Goal: Transaction & Acquisition: Download file/media

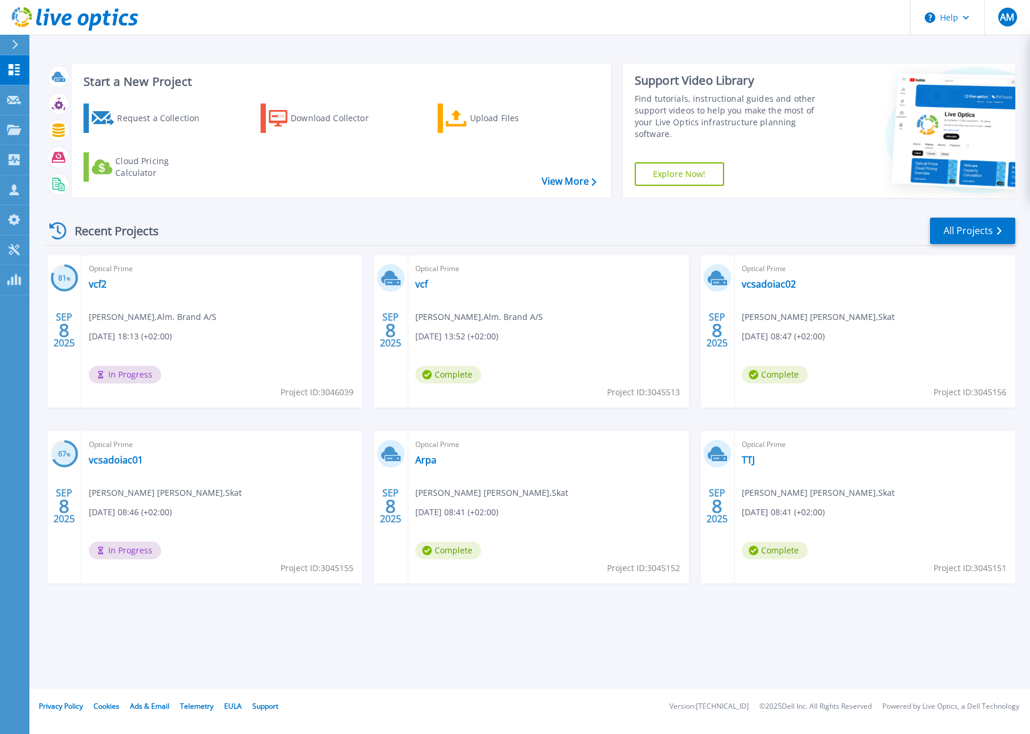
click at [681, 624] on div "Start a New Project Request a Collection Download Collector Upload Files Cloud …" at bounding box center [529, 344] width 1000 height 689
click at [952, 234] on link "All Projects" at bounding box center [972, 231] width 85 height 26
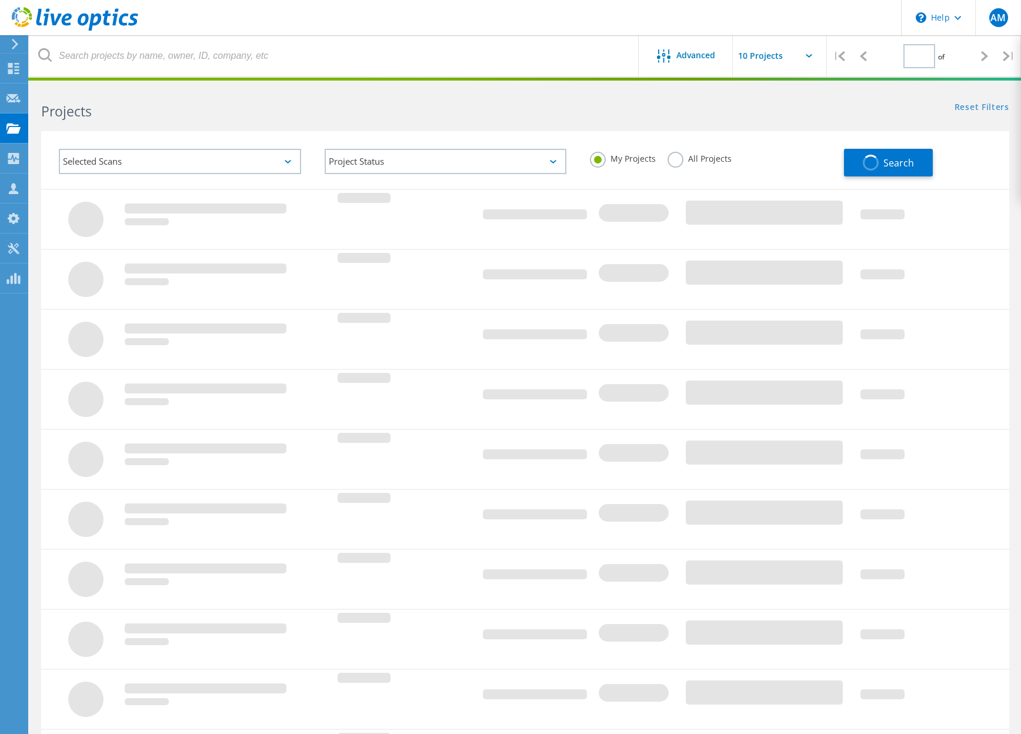
type input "1"
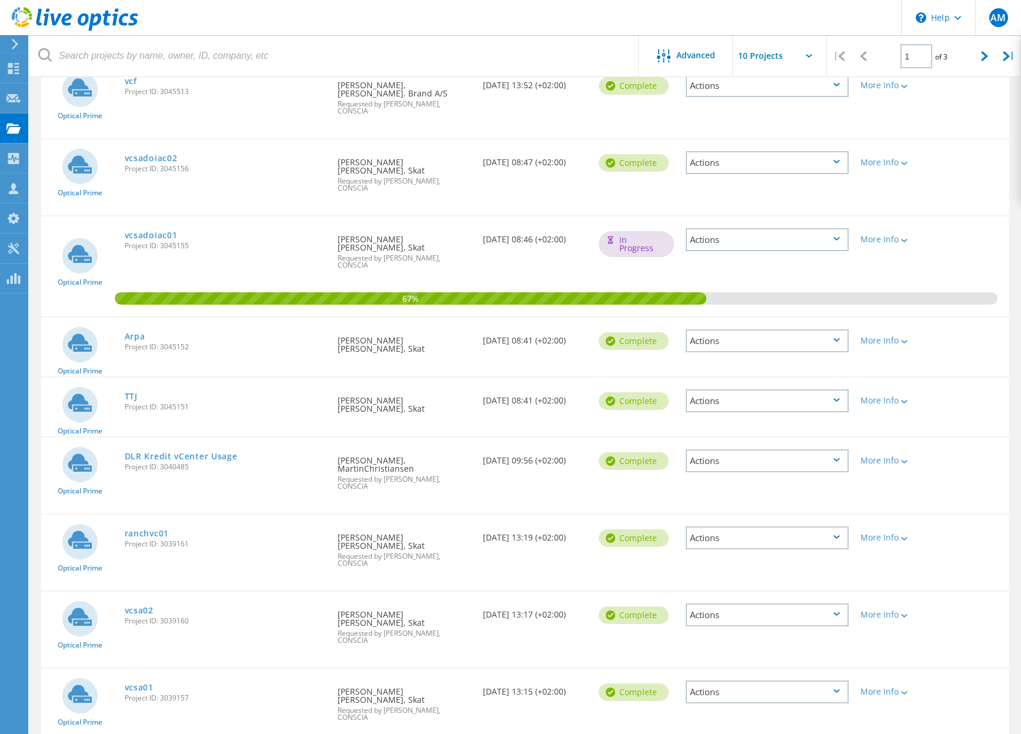
scroll to position [197, 0]
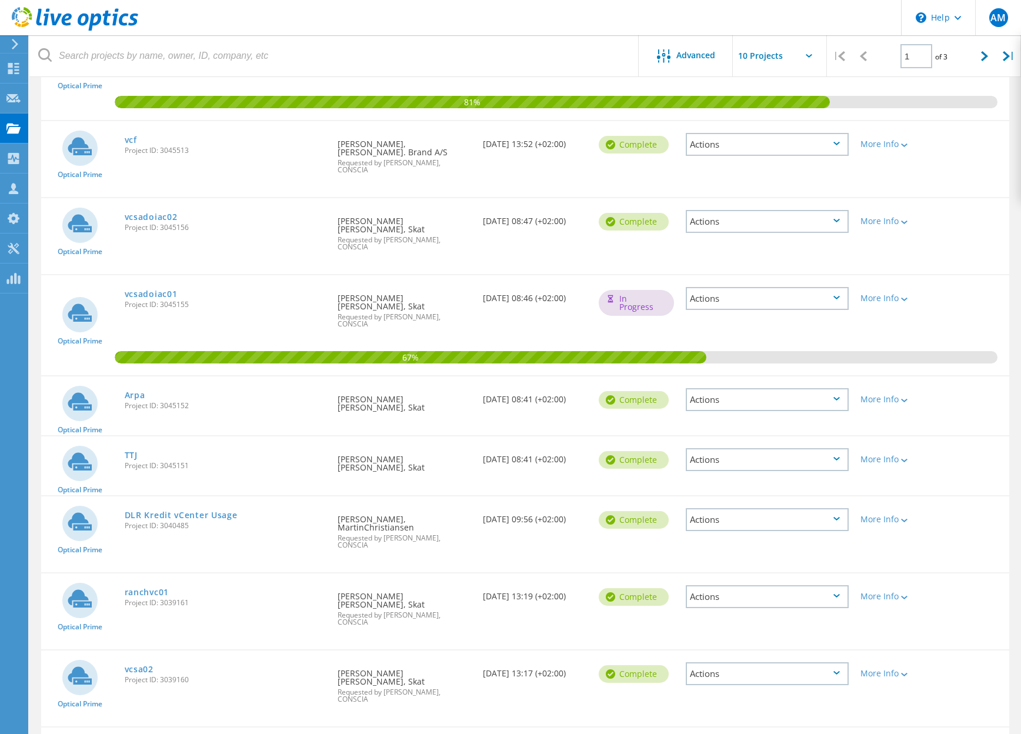
click at [459, 27] on header "\n Help Explore Helpful Articles Contact Support AM Channel Partner Anders Mikk…" at bounding box center [510, 17] width 1021 height 35
click at [141, 213] on link "vcsadoiac02" at bounding box center [151, 217] width 53 height 8
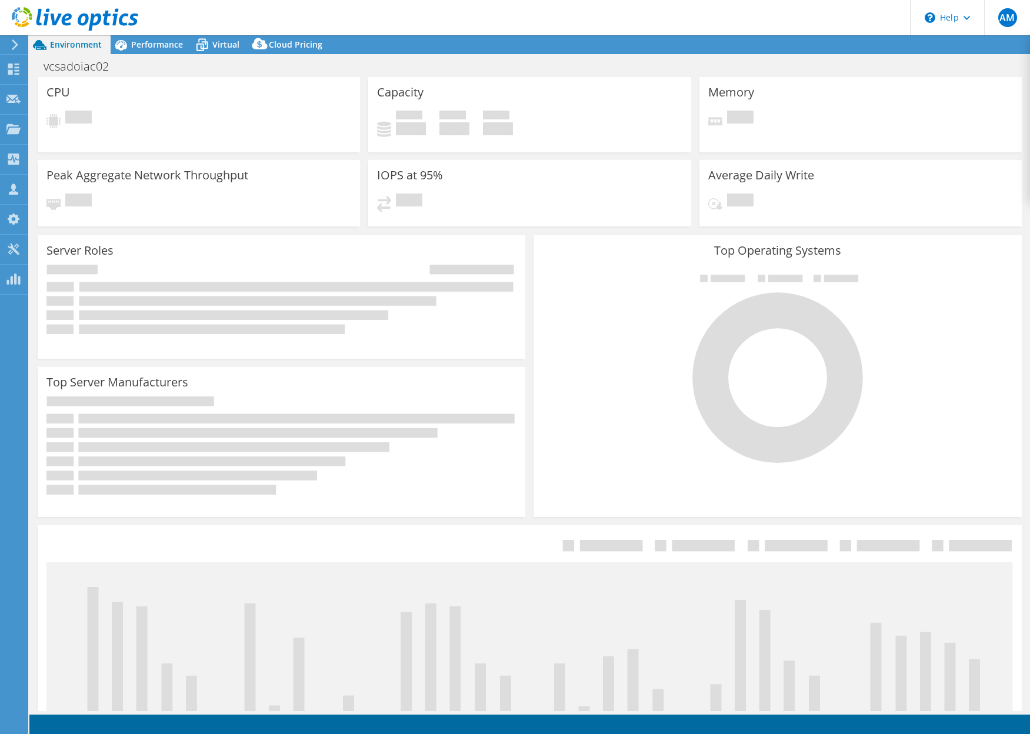
select select "USD"
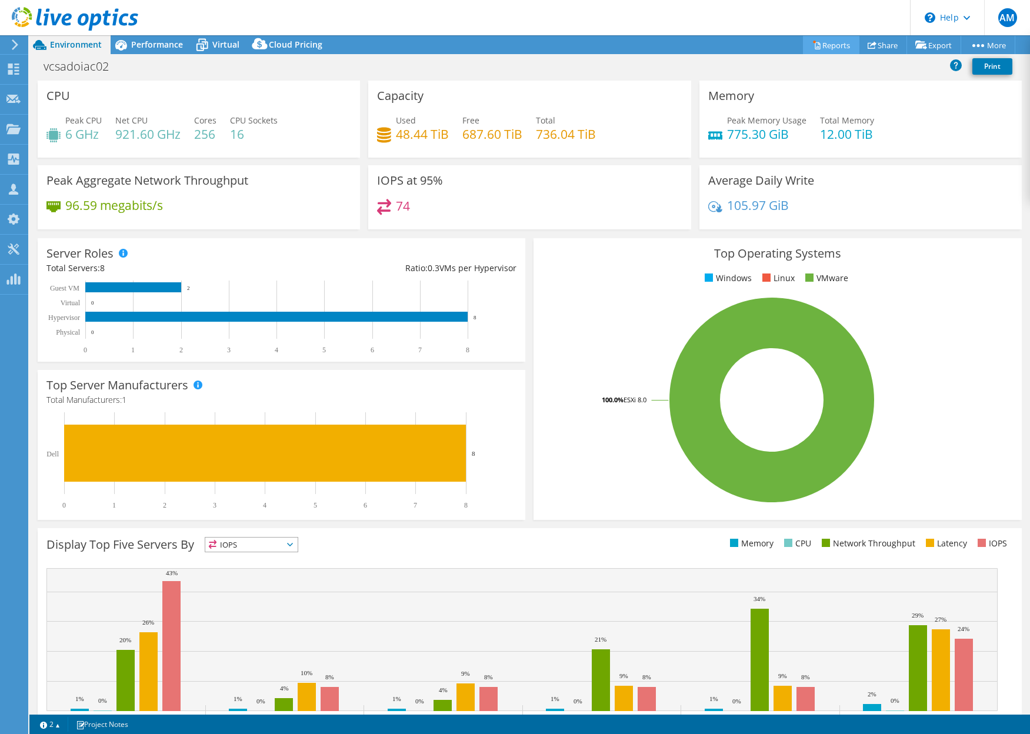
click at [816, 45] on link "Reports" at bounding box center [831, 45] width 56 height 18
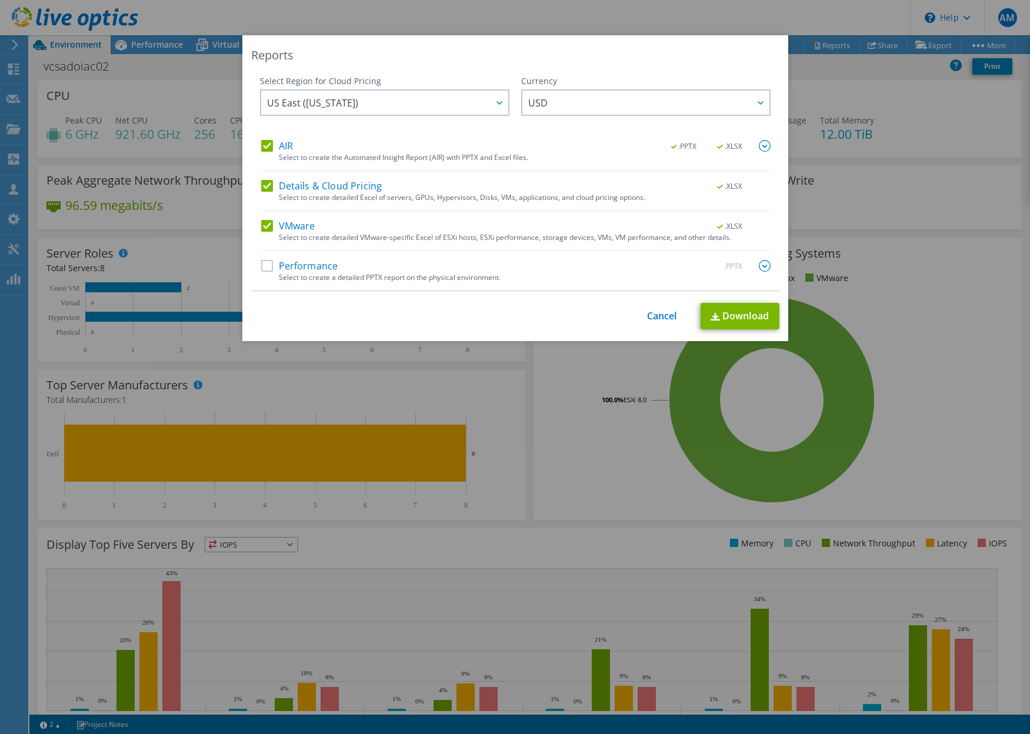
click at [266, 264] on label "Performance" at bounding box center [299, 266] width 77 height 12
click at [0, 0] on input "Performance" at bounding box center [0, 0] width 0 height 0
click at [746, 310] on link "Download" at bounding box center [739, 316] width 79 height 26
drag, startPoint x: 376, startPoint y: 55, endPoint x: 376, endPoint y: 45, distance: 9.4
click at [376, 55] on div "Reports" at bounding box center [515, 55] width 528 height 16
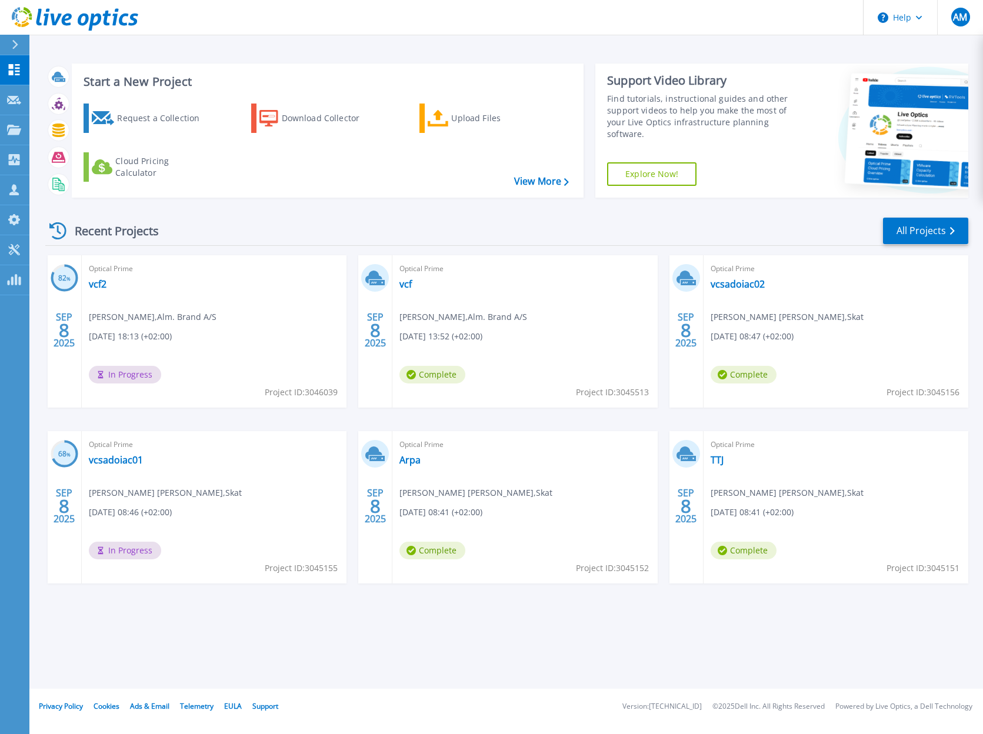
click at [168, 634] on div "Start a New Project Request a Collection Download Collector Upload Files Cloud …" at bounding box center [505, 344] width 953 height 689
click at [923, 230] on link "All Projects" at bounding box center [925, 231] width 85 height 26
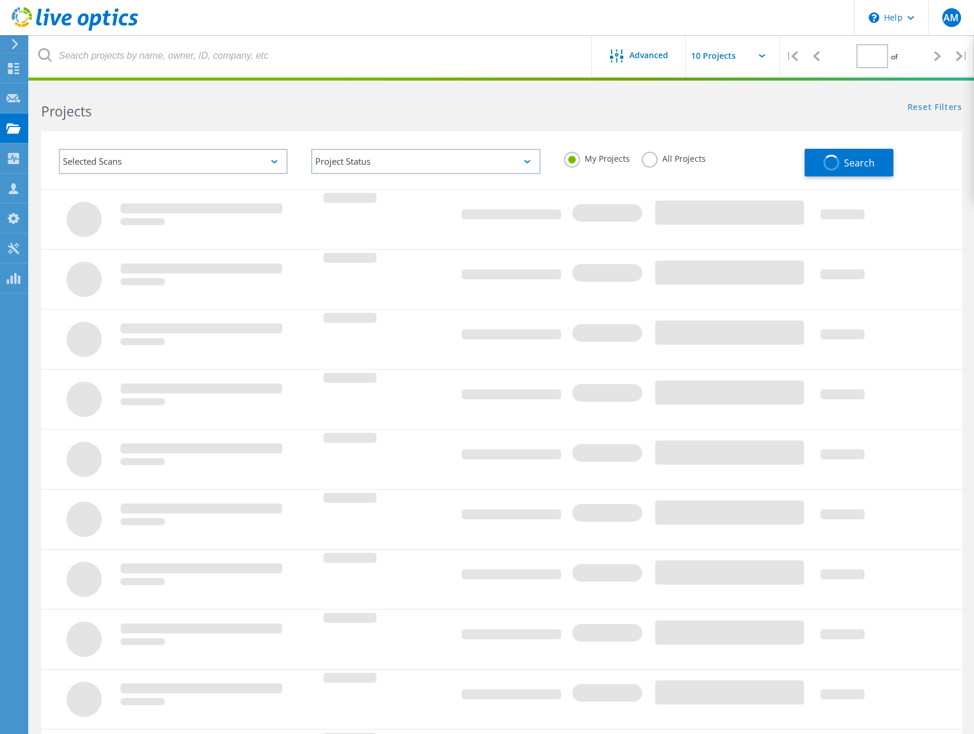
type input "1"
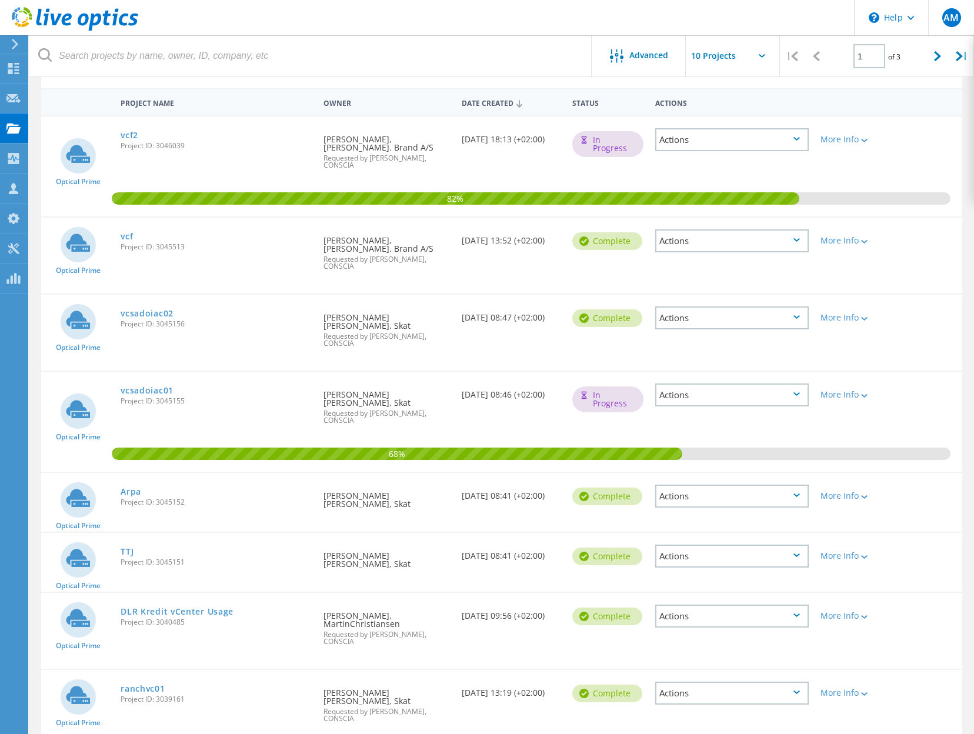
scroll to position [118, 0]
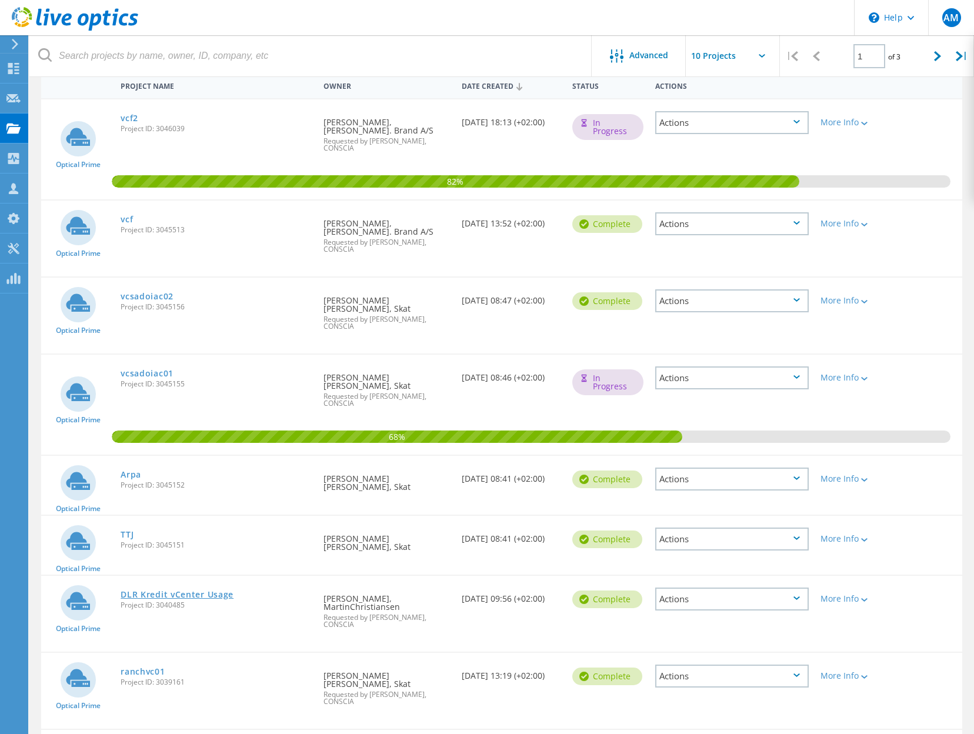
click at [165, 590] on link "DLR Kredit vCenter Usage" at bounding box center [177, 594] width 113 height 8
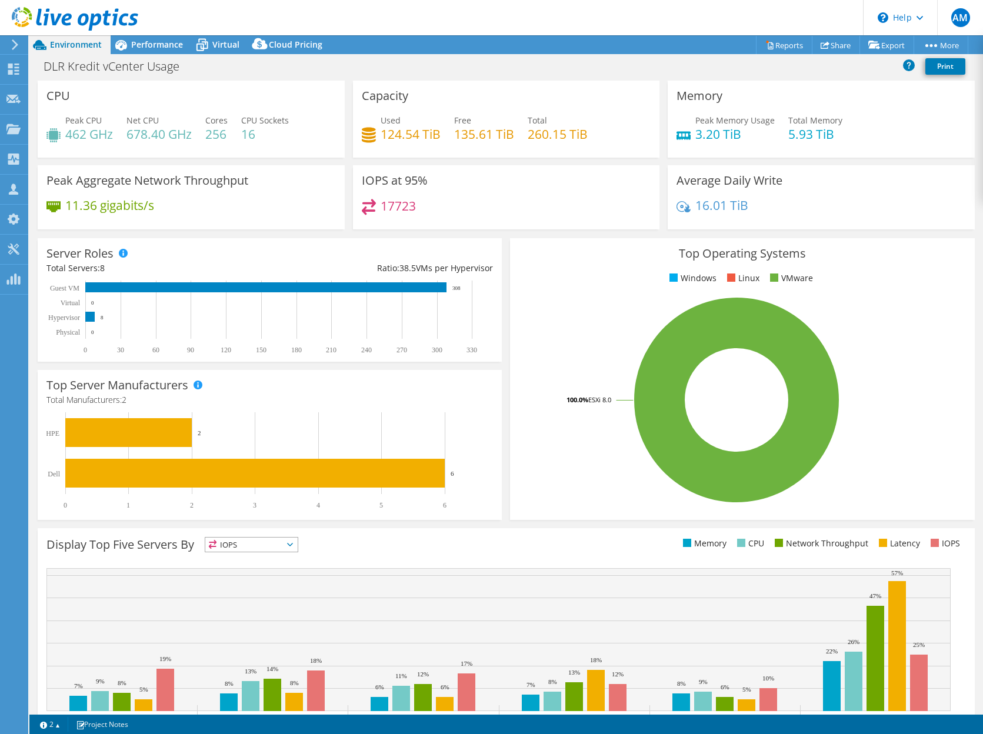
click at [771, 45] on link "Reports" at bounding box center [784, 45] width 56 height 18
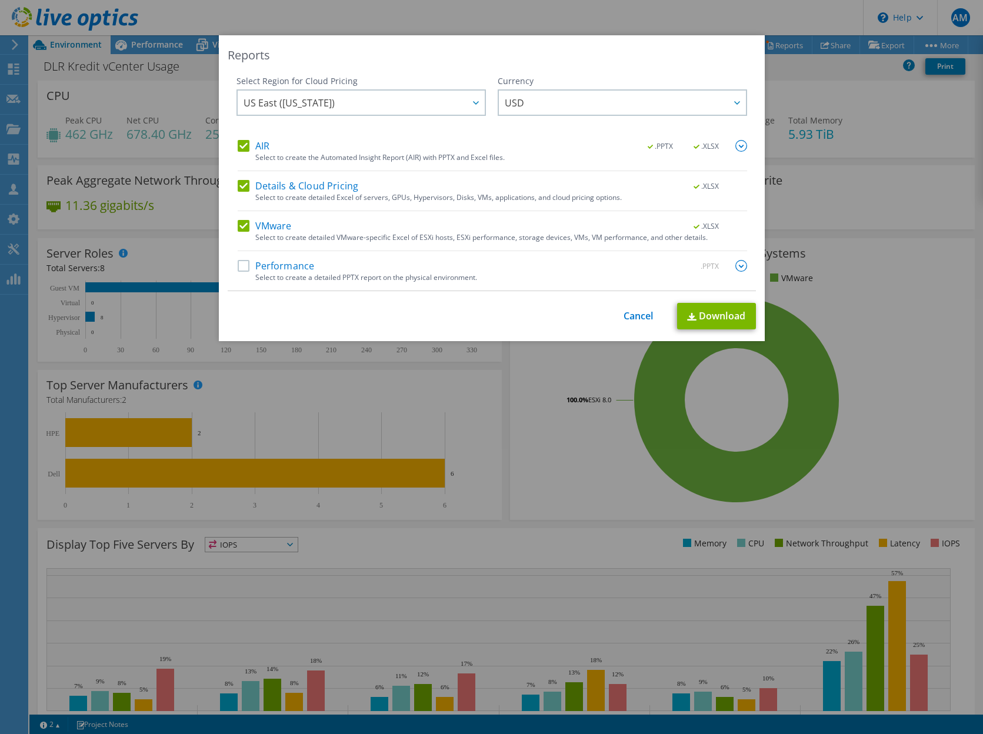
click at [240, 261] on label "Performance" at bounding box center [276, 266] width 77 height 12
click at [0, 0] on input "Performance" at bounding box center [0, 0] width 0 height 0
click at [707, 320] on link "Download" at bounding box center [716, 316] width 79 height 26
click at [632, 313] on link "Cancel" at bounding box center [638, 315] width 30 height 11
